Goal: Use online tool/utility: Use online tool/utility

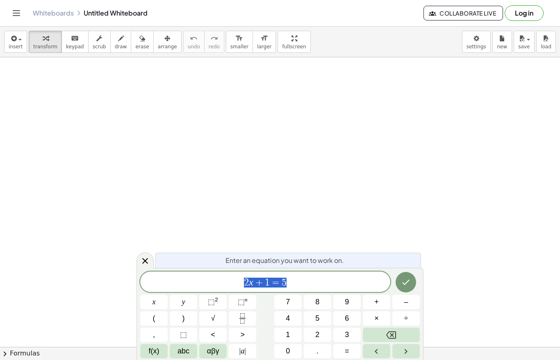
scroll to position [41, 0]
click at [298, 288] on span "2 x + 1 = 5" at bounding box center [265, 282] width 250 height 11
click at [280, 288] on span "=" at bounding box center [276, 283] width 12 height 10
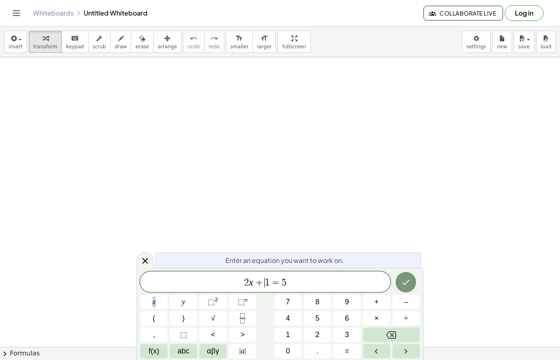
click at [260, 288] on span "+" at bounding box center [259, 283] width 12 height 10
click at [297, 288] on span "2 x + 1 = 5 ​" at bounding box center [265, 282] width 250 height 11
click at [391, 340] on icon "Backspace" at bounding box center [391, 335] width 10 height 10
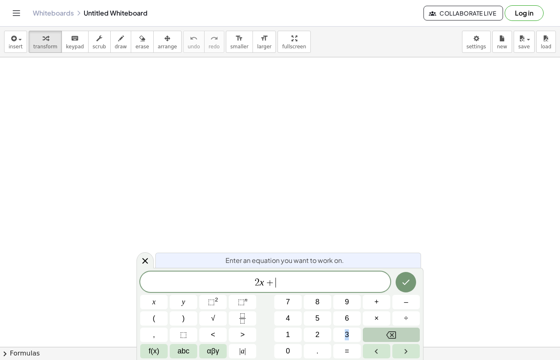
click at [389, 340] on icon "Backspace" at bounding box center [391, 335] width 10 height 10
click at [389, 339] on icon "Backspace" at bounding box center [391, 334] width 10 height 7
click at [241, 323] on icon "Fraction" at bounding box center [242, 321] width 4 height 4
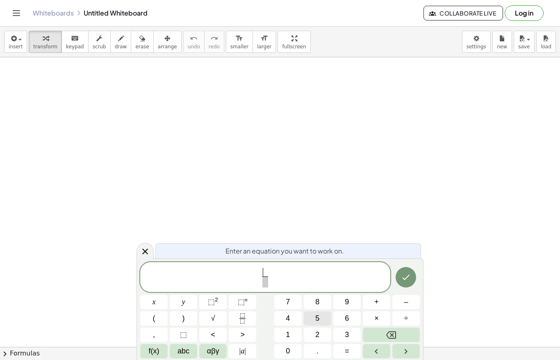
click at [313, 326] on button "5" at bounding box center [317, 318] width 27 height 14
click at [265, 288] on span at bounding box center [265, 282] width 6 height 11
click at [339, 342] on button "3" at bounding box center [346, 335] width 27 height 14
click at [348, 357] on span "=" at bounding box center [347, 351] width 5 height 11
click at [386, 340] on icon "Backspace" at bounding box center [391, 335] width 10 height 10
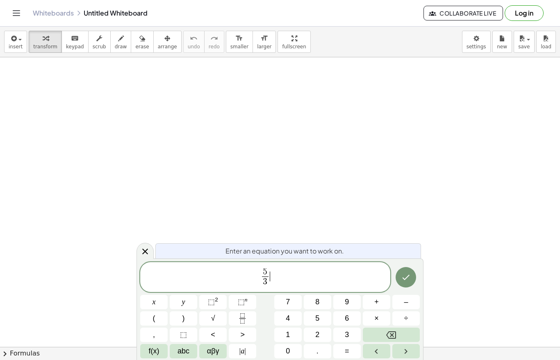
click at [284, 289] on span "5 3 ​ ​" at bounding box center [265, 278] width 250 height 22
click at [354, 358] on button "=" at bounding box center [346, 351] width 27 height 14
click at [400, 309] on button "–" at bounding box center [405, 302] width 27 height 14
click at [313, 342] on button "2" at bounding box center [317, 335] width 27 height 14
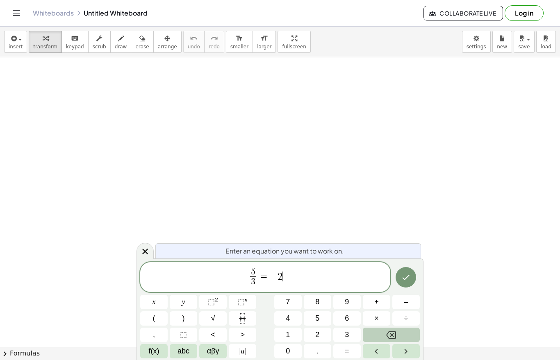
click at [404, 342] on button "Backspace" at bounding box center [391, 335] width 57 height 14
click at [248, 325] on button "Fraction" at bounding box center [242, 318] width 27 height 14
click at [315, 340] on span "2" at bounding box center [317, 334] width 4 height 11
click at [280, 288] on span "​" at bounding box center [280, 282] width 6 height 11
click at [339, 342] on button "3" at bounding box center [346, 335] width 27 height 14
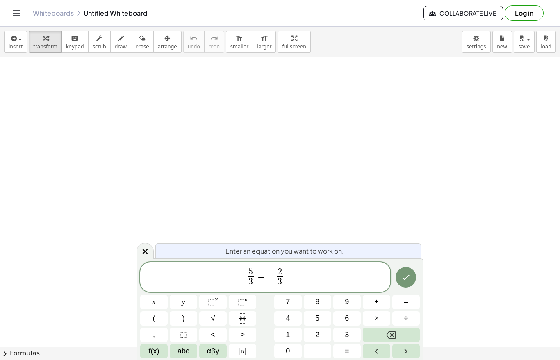
click at [291, 289] on span "5 3 ​ = − 2 3 ​ ​" at bounding box center [265, 278] width 250 height 22
click at [155, 308] on span "x" at bounding box center [153, 302] width 3 height 11
click at [403, 309] on button "–" at bounding box center [405, 302] width 27 height 14
click at [240, 324] on icon "Fraction" at bounding box center [242, 318] width 10 height 10
click at [345, 308] on span "9" at bounding box center [347, 302] width 4 height 11
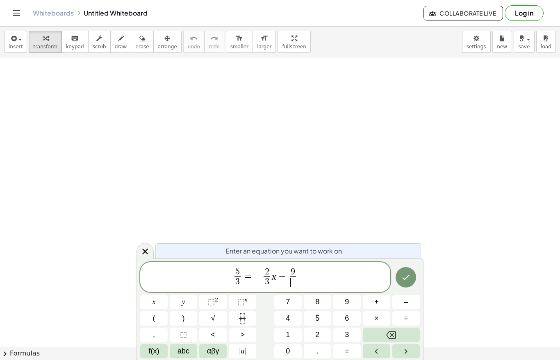
click at [293, 288] on span "​" at bounding box center [293, 282] width 6 height 11
click at [287, 308] on span "7" at bounding box center [288, 302] width 4 height 11
click at [409, 282] on icon "Done" at bounding box center [406, 277] width 10 height 10
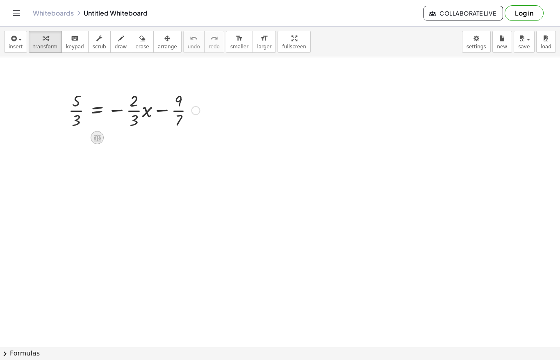
click at [98, 136] on icon at bounding box center [97, 138] width 9 height 9
click at [175, 166] on div at bounding box center [280, 267] width 560 height 653
click at [197, 111] on div at bounding box center [195, 110] width 9 height 9
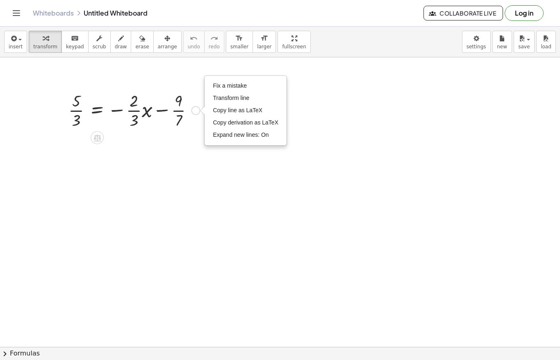
click at [167, 118] on div at bounding box center [133, 109] width 139 height 41
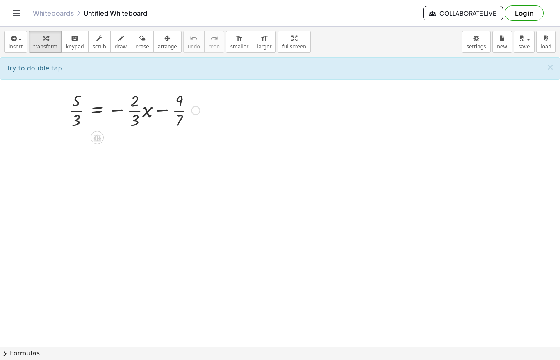
click at [175, 115] on div at bounding box center [133, 109] width 139 height 41
click at [178, 115] on div at bounding box center [133, 109] width 139 height 41
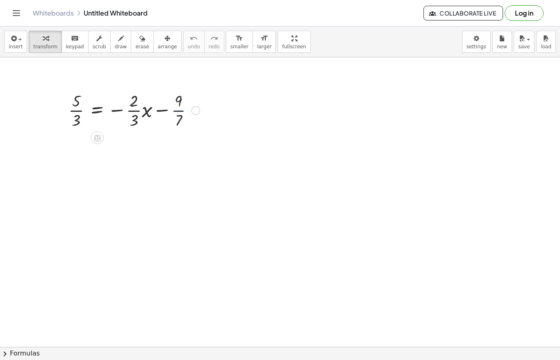
click at [178, 115] on div at bounding box center [133, 109] width 139 height 41
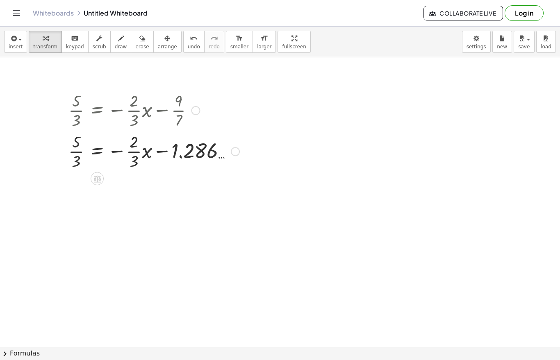
click at [225, 110] on div at bounding box center [153, 109] width 179 height 41
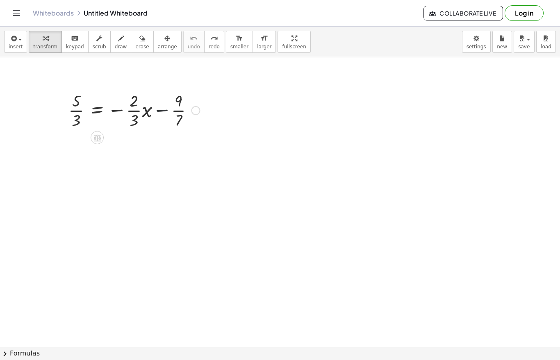
click at [163, 111] on div at bounding box center [133, 109] width 139 height 41
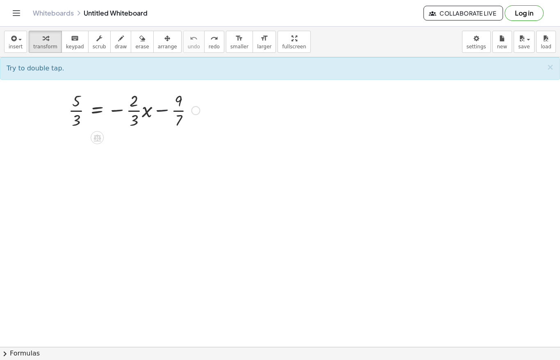
click at [164, 111] on div at bounding box center [133, 109] width 139 height 41
click at [180, 114] on div at bounding box center [133, 109] width 139 height 41
click at [161, 112] on div at bounding box center [133, 109] width 139 height 41
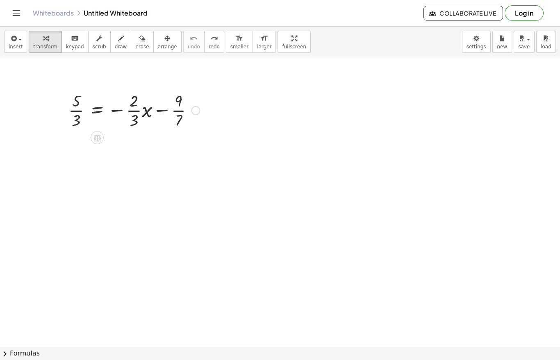
click at [161, 112] on div at bounding box center [133, 109] width 139 height 41
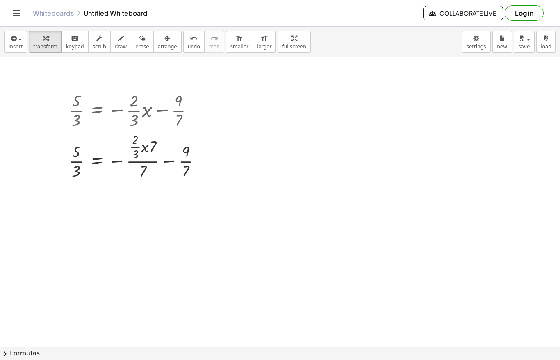
click at [187, 207] on div at bounding box center [280, 267] width 560 height 653
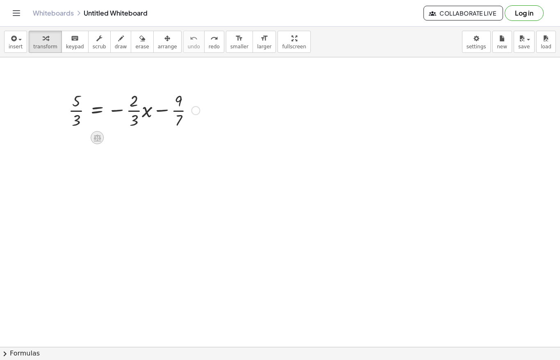
click at [98, 138] on icon at bounding box center [97, 138] width 9 height 9
click at [81, 141] on span "−" at bounding box center [80, 138] width 5 height 12
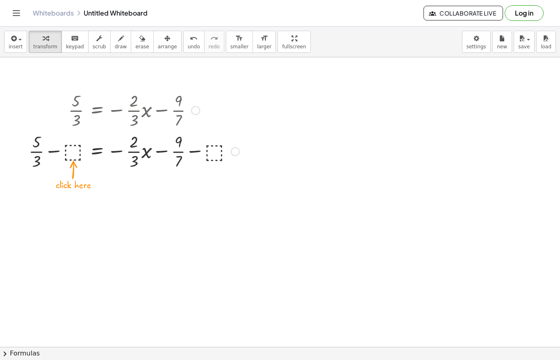
click at [75, 157] on div at bounding box center [134, 150] width 219 height 41
